Goal: Task Accomplishment & Management: Manage account settings

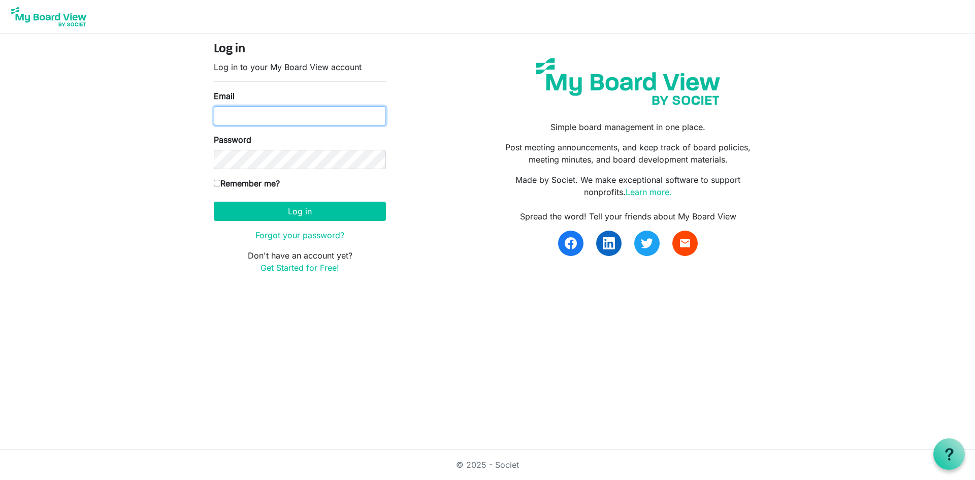
click at [271, 114] on input "Email" at bounding box center [300, 115] width 172 height 19
type input "[EMAIL_ADDRESS][DOMAIN_NAME]"
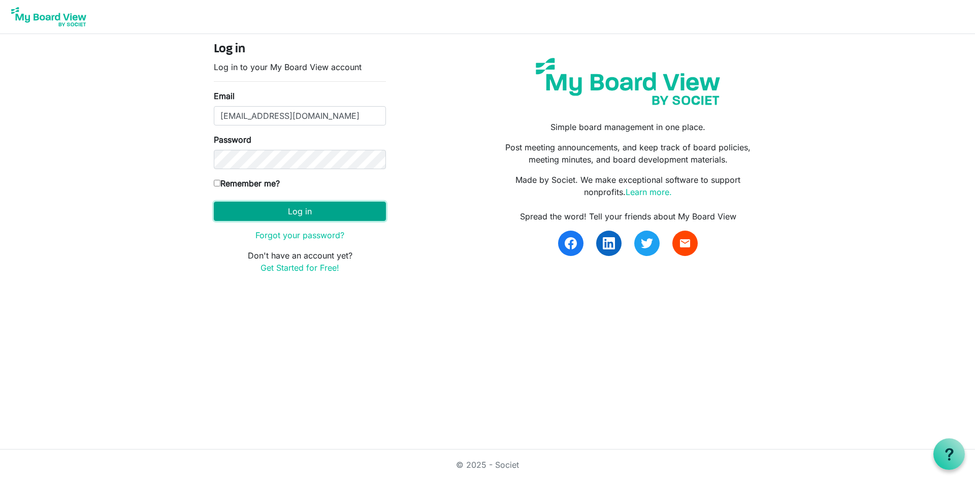
click at [310, 211] on button "Log in" at bounding box center [300, 211] width 172 height 19
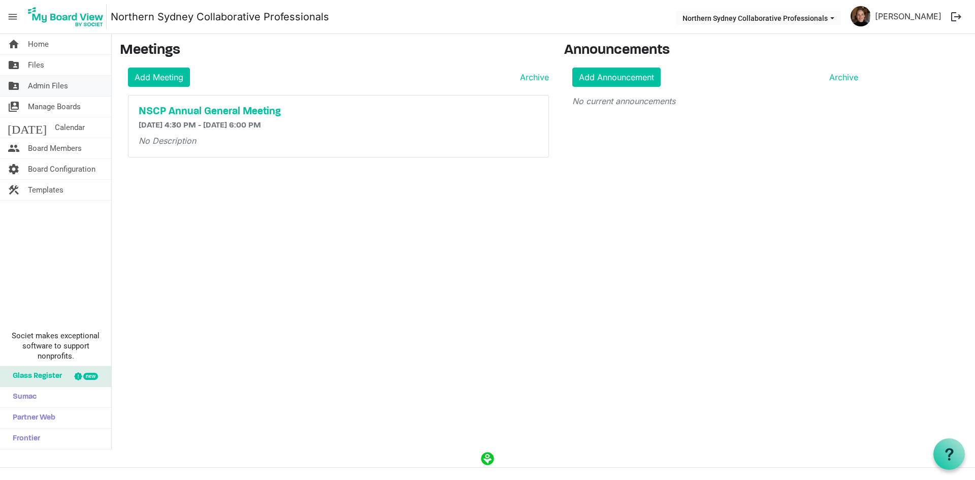
click at [61, 88] on span "Admin Files" at bounding box center [48, 86] width 40 height 20
